Goal: Task Accomplishment & Management: Complete application form

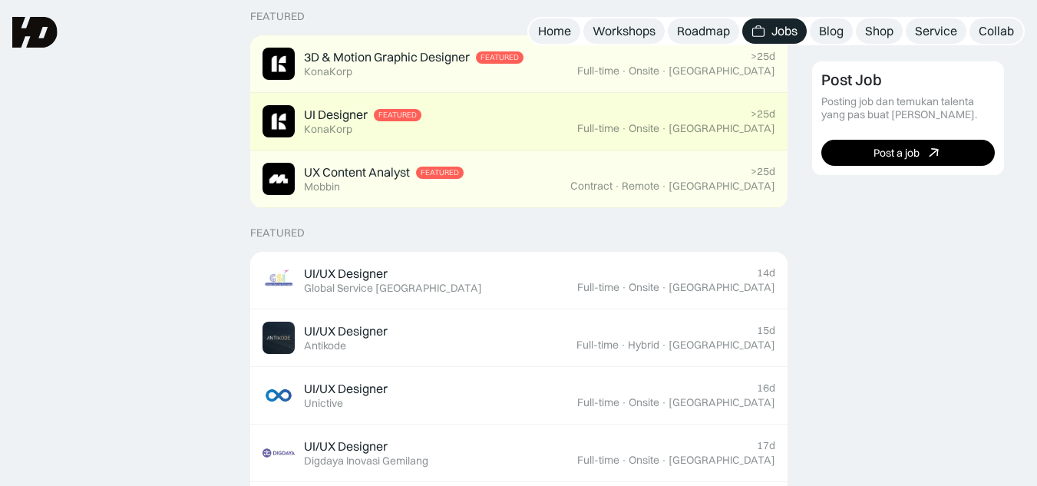
scroll to position [384, 0]
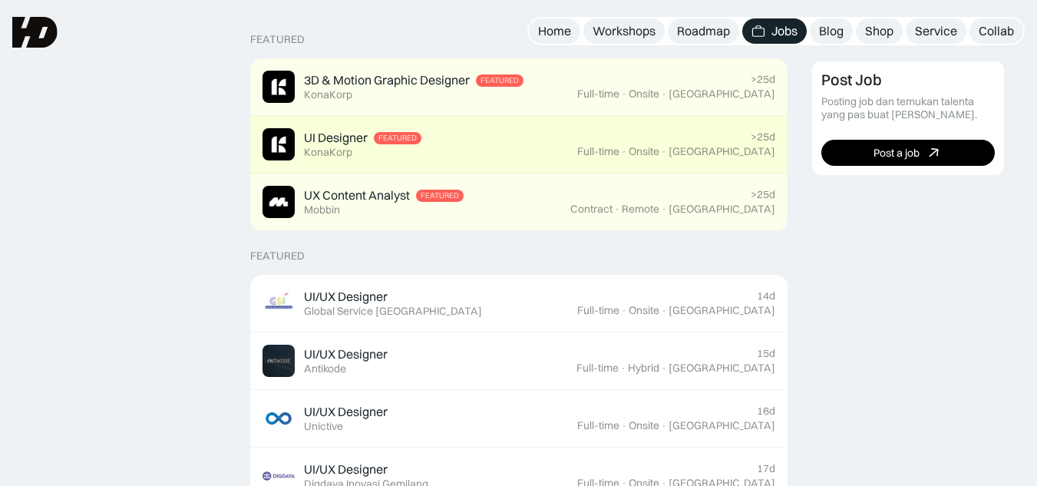
click at [667, 141] on div ">25d Full-time · Onsite · Jakarta" at bounding box center [676, 145] width 198 height 28
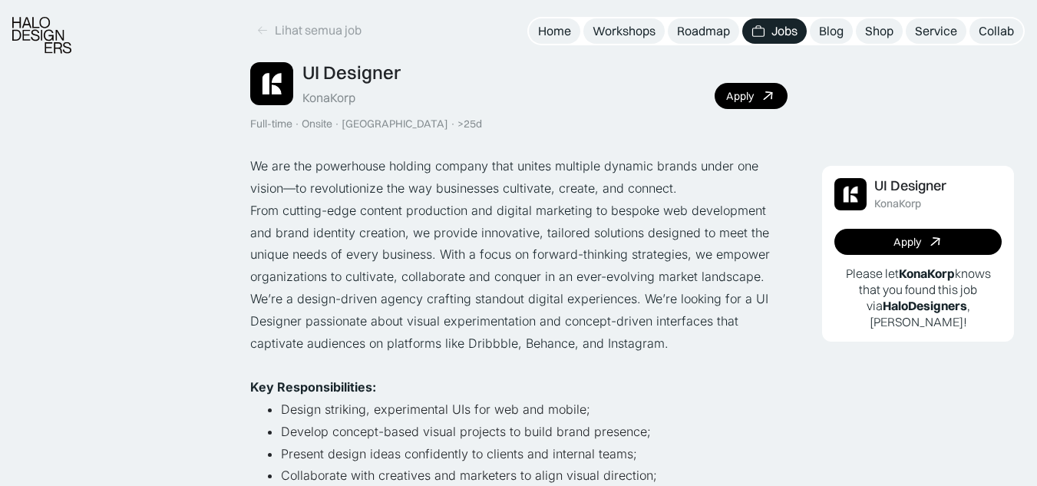
scroll to position [77, 0]
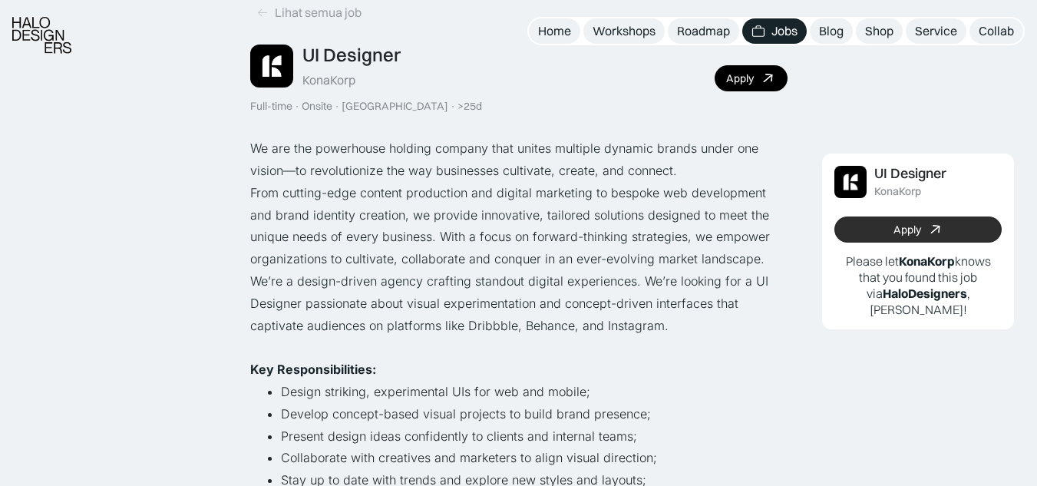
click at [887, 230] on link "Apply" at bounding box center [918, 230] width 167 height 26
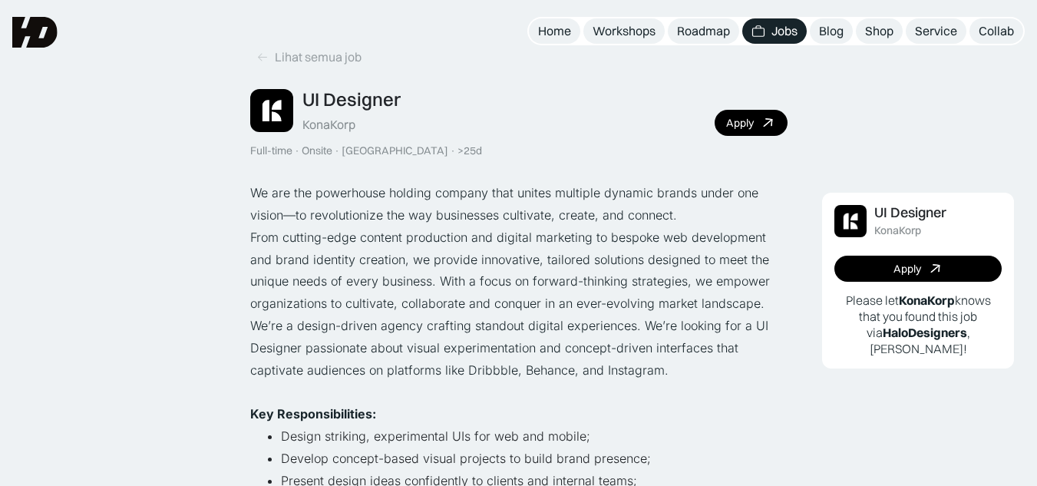
scroll to position [0, 0]
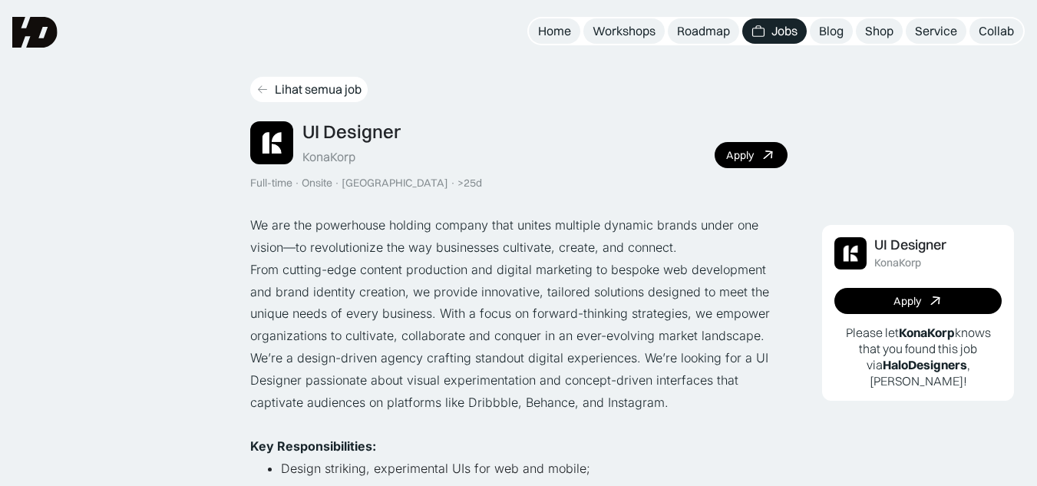
click at [282, 88] on div "Lihat semua job" at bounding box center [318, 89] width 87 height 16
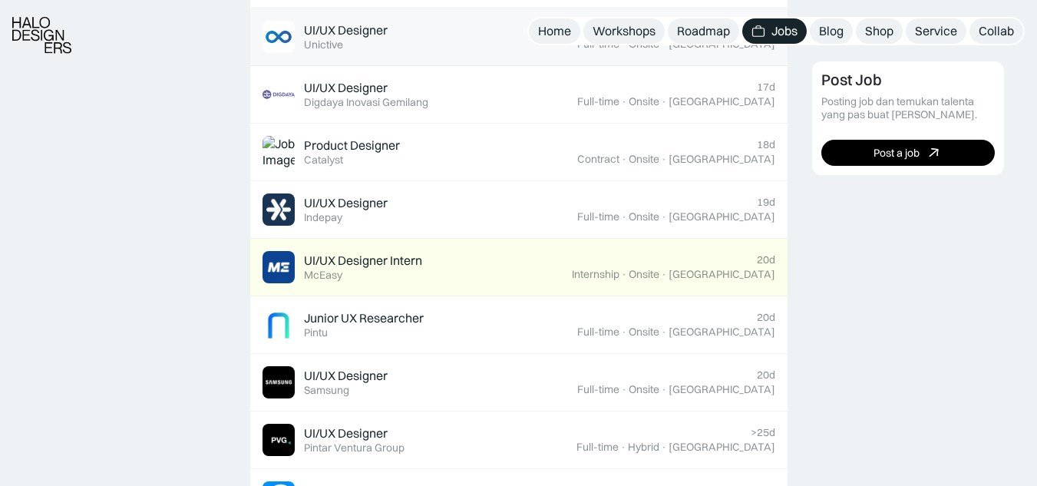
scroll to position [768, 0]
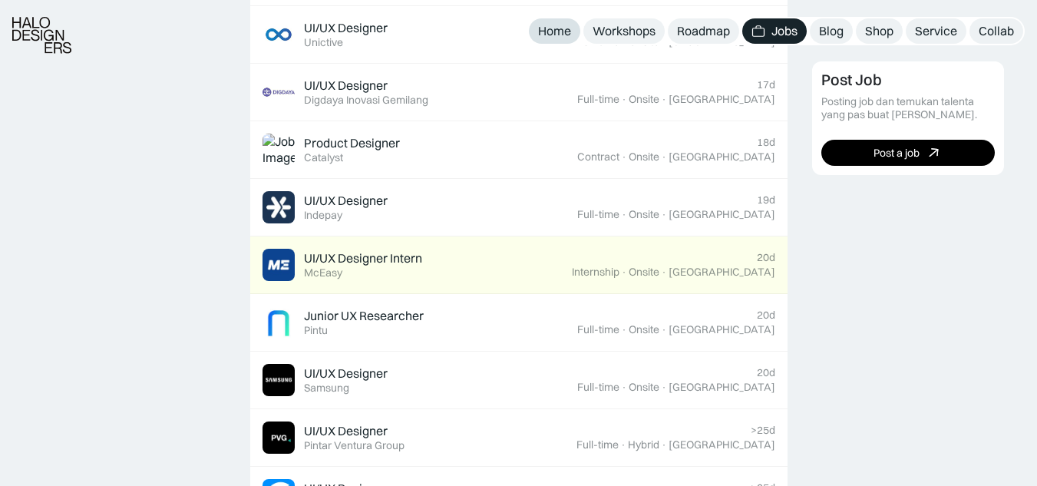
click at [568, 29] on div "Home" at bounding box center [554, 31] width 33 height 16
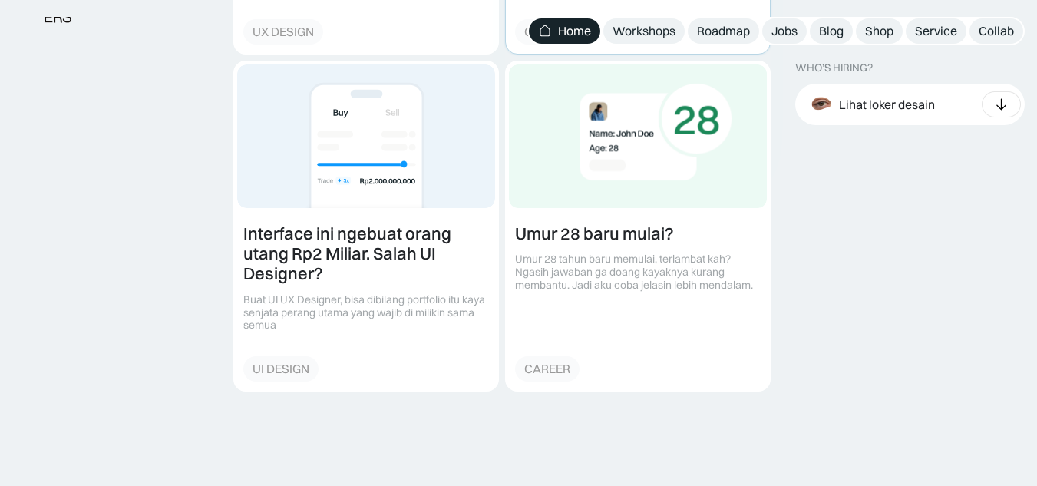
scroll to position [2150, 0]
